Goal: Task Accomplishment & Management: Manage account settings

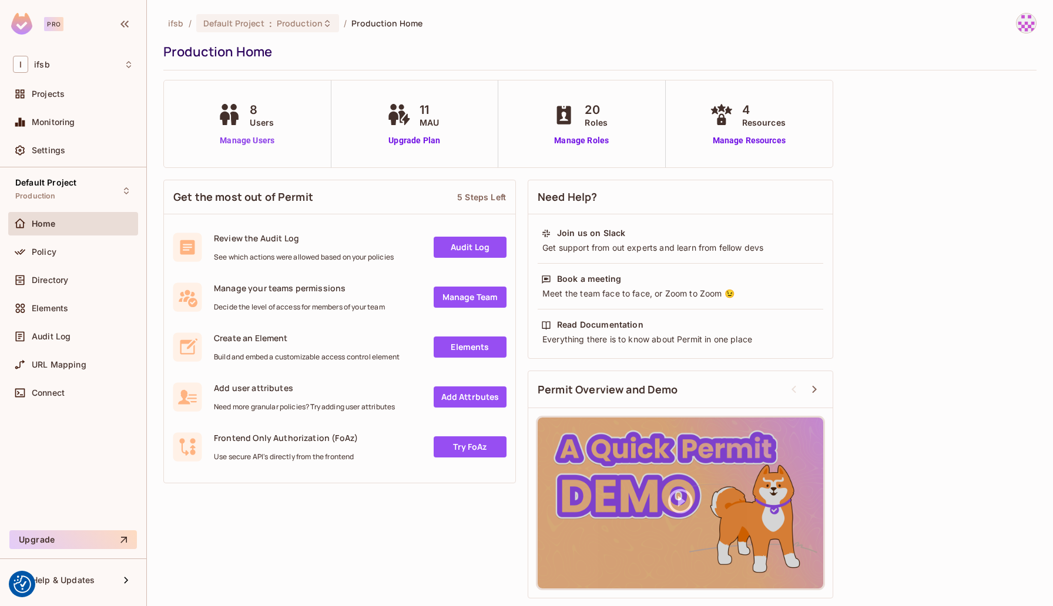
click at [256, 136] on link "Manage Users" at bounding box center [246, 141] width 65 height 12
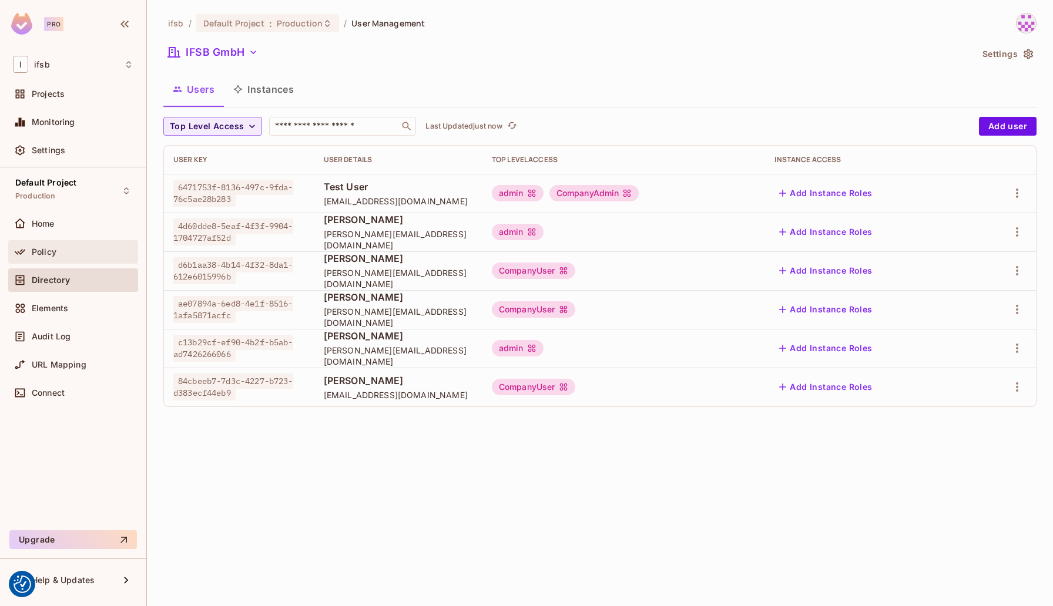
click at [62, 247] on div "Policy" at bounding box center [83, 251] width 102 height 9
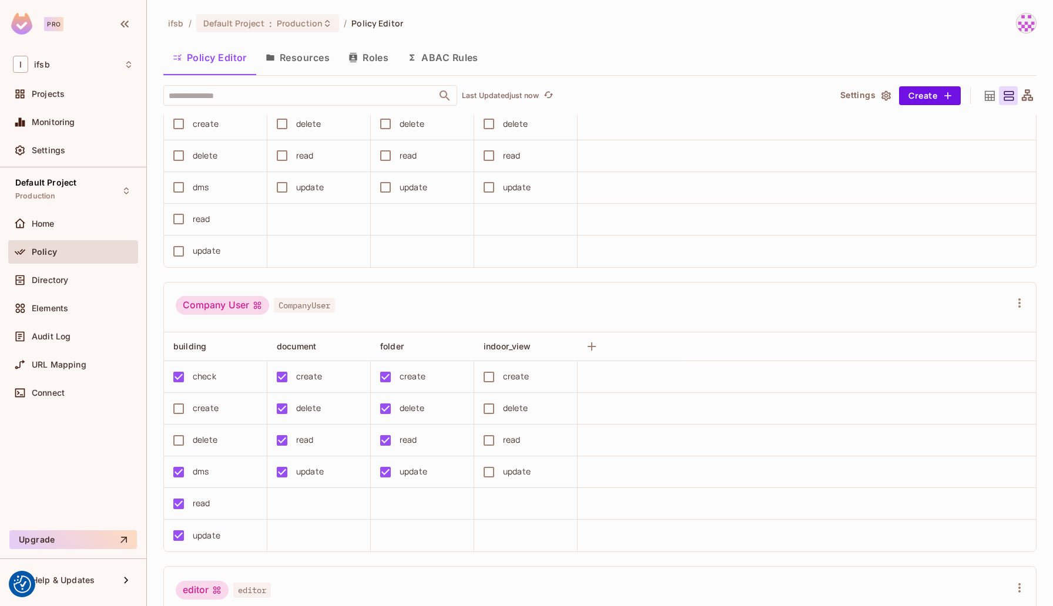
scroll to position [688, 0]
click at [989, 586] on button "Save Changes" at bounding box center [1007, 588] width 72 height 19
click at [211, 550] on icon "Close" at bounding box center [209, 548] width 7 height 7
click at [69, 230] on div "Home" at bounding box center [73, 224] width 120 height 14
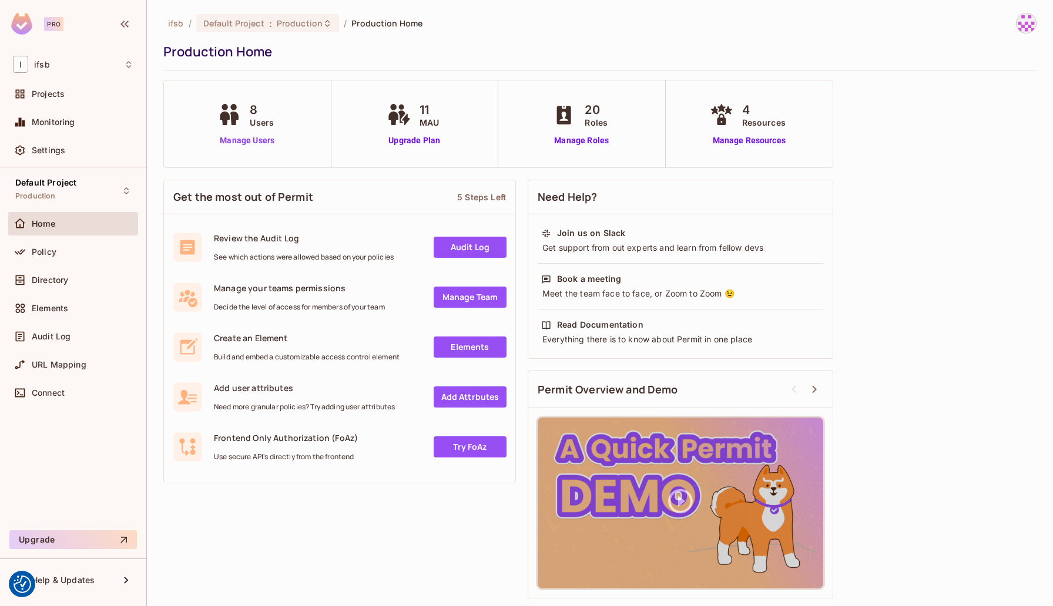
click at [245, 144] on link "Manage Users" at bounding box center [246, 141] width 65 height 12
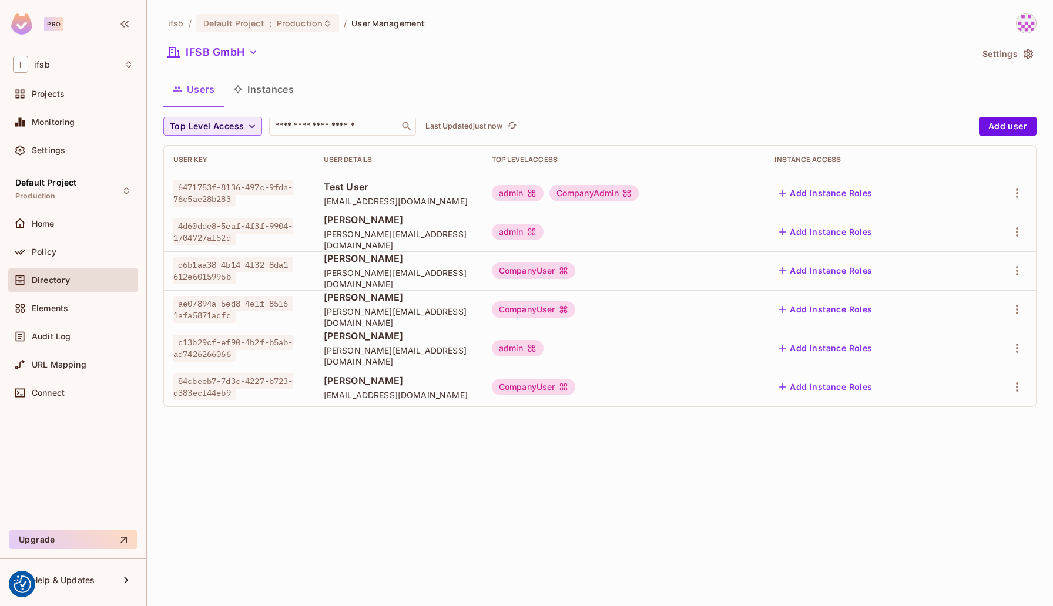
click at [249, 129] on icon "button" at bounding box center [252, 126] width 12 height 12
click at [366, 35] on div at bounding box center [526, 303] width 1053 height 606
click at [246, 50] on button "IFSB GmbH" at bounding box center [212, 52] width 99 height 19
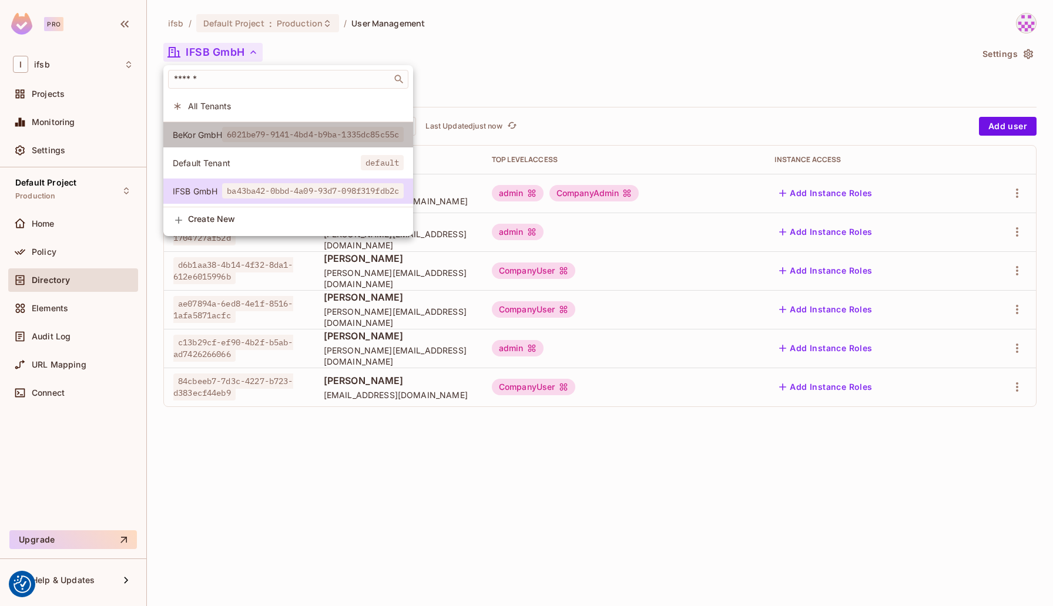
click at [220, 138] on span "BeKor GmbH" at bounding box center [197, 134] width 49 height 11
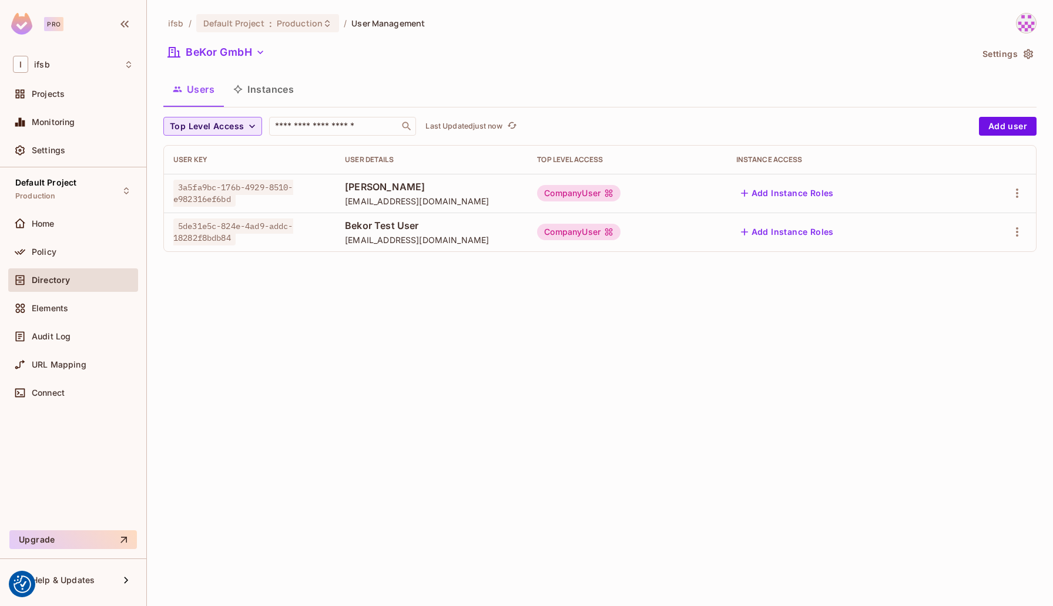
click at [810, 234] on button "Add Instance Roles" at bounding box center [787, 232] width 102 height 19
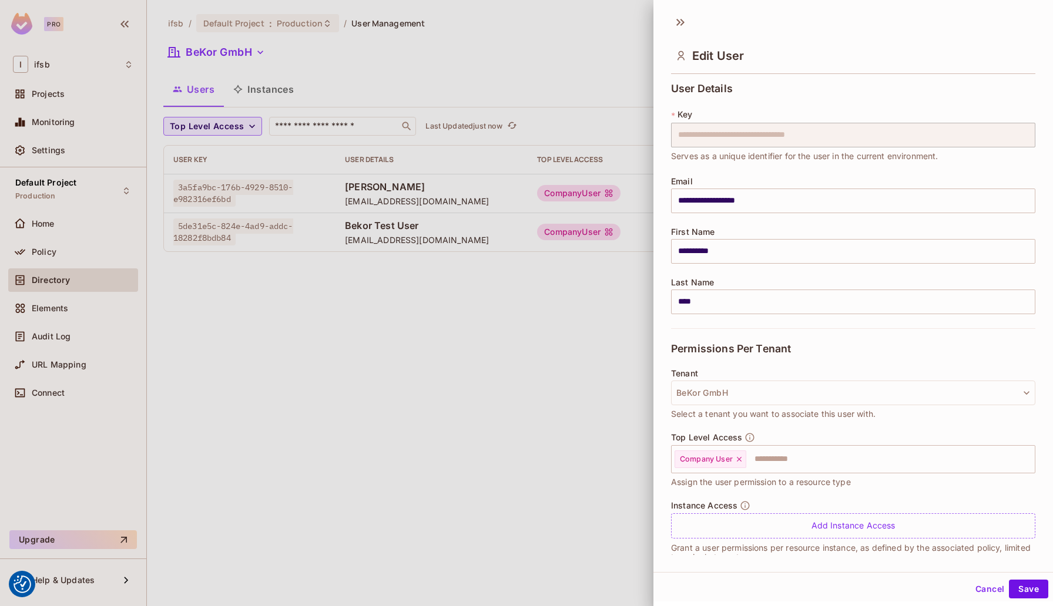
click at [823, 510] on div "Instance Access Add Instance Access" at bounding box center [853, 519] width 364 height 38
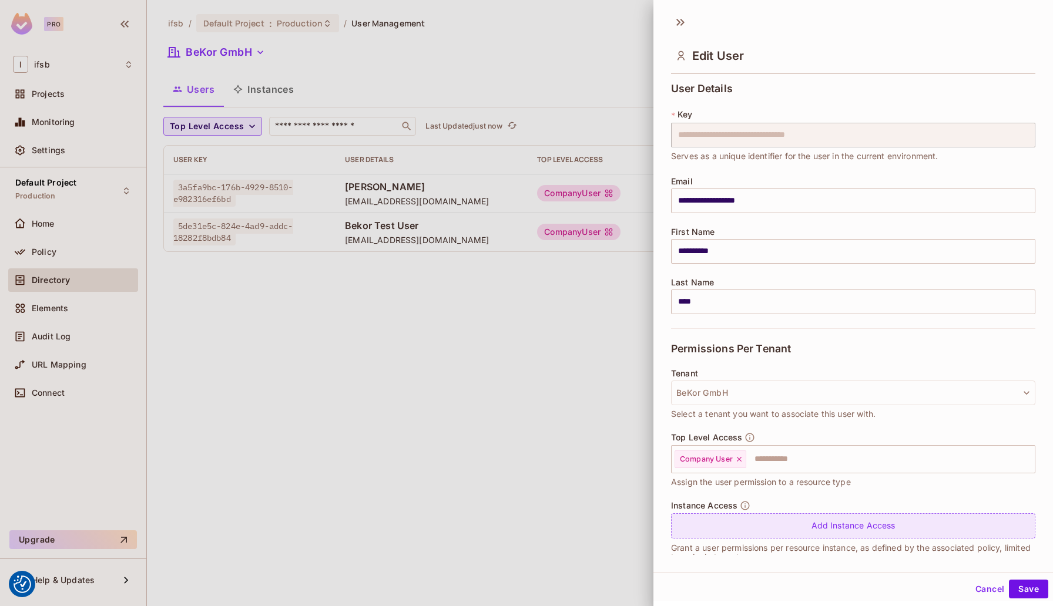
click at [826, 526] on div "Add Instance Access" at bounding box center [853, 525] width 364 height 25
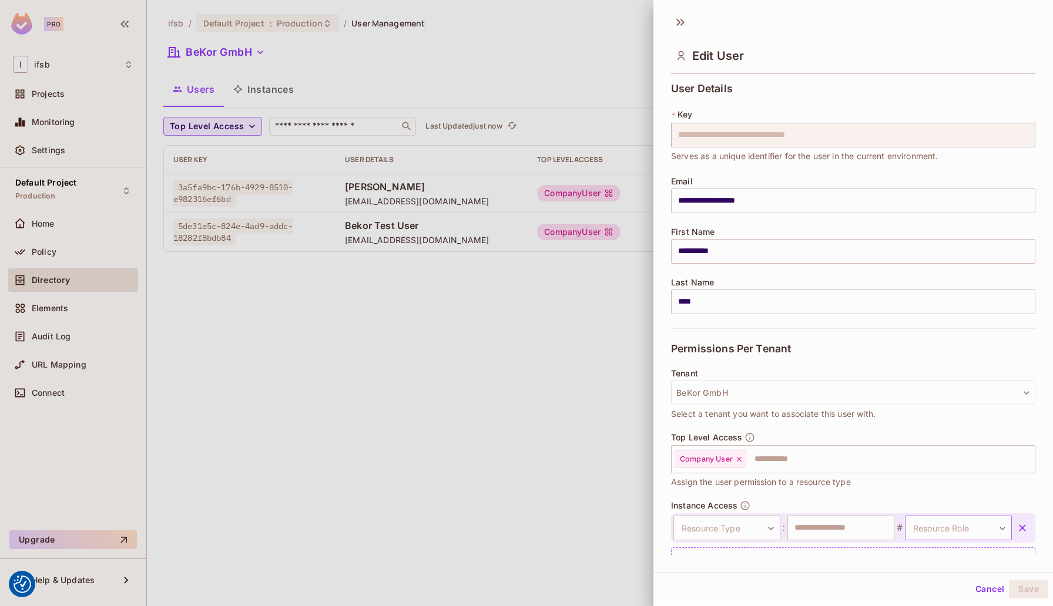
click at [979, 535] on body "We use cookies to enhance your browsing experience, serve personalized ads or c…" at bounding box center [526, 303] width 1053 height 606
click at [986, 527] on div at bounding box center [526, 303] width 1053 height 606
click at [605, 31] on div at bounding box center [526, 303] width 1053 height 606
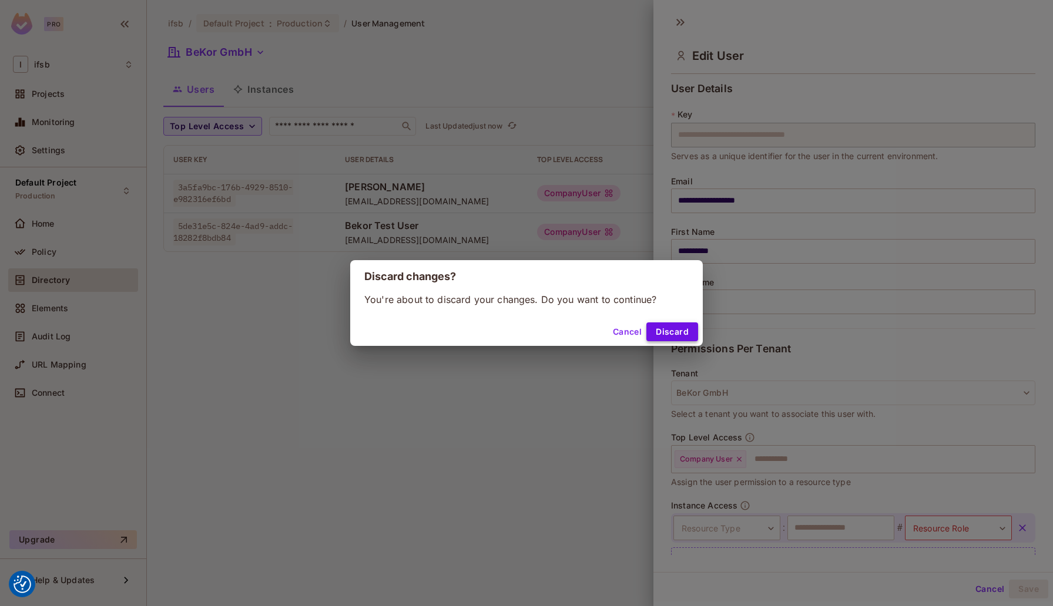
click at [683, 326] on button "Discard" at bounding box center [672, 331] width 52 height 19
